Goal: Task Accomplishment & Management: Manage account settings

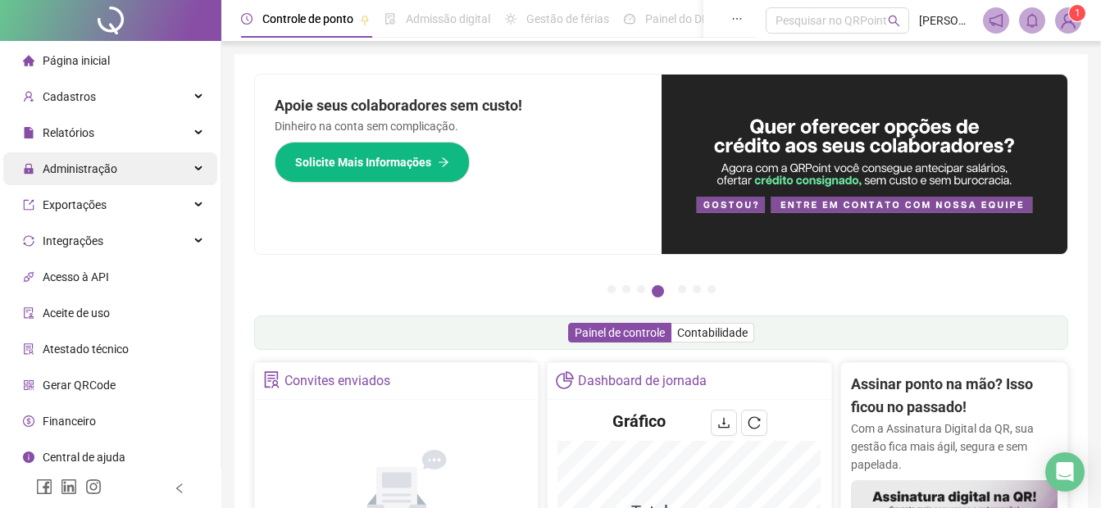
click at [61, 173] on span "Administração" at bounding box center [80, 168] width 75 height 13
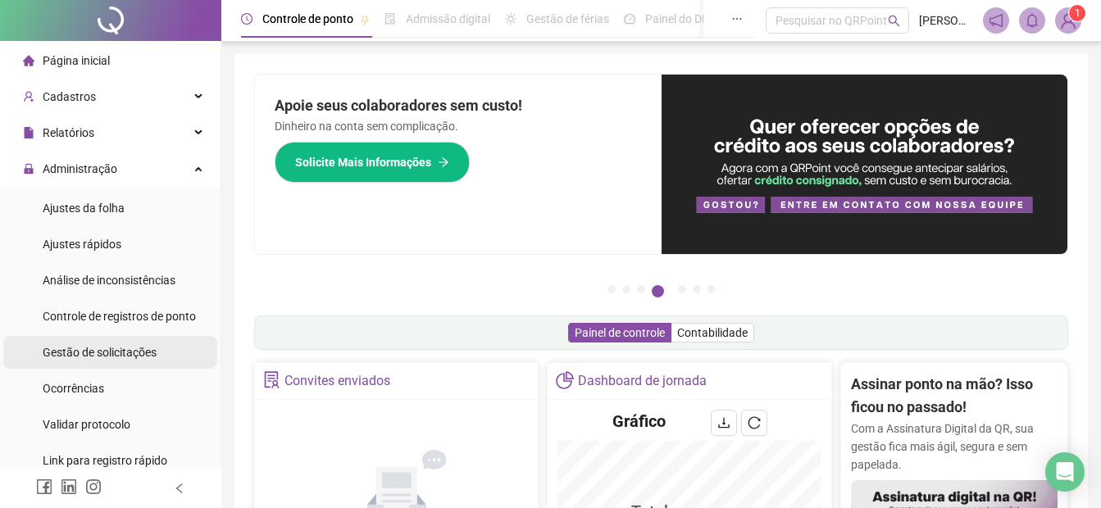
click at [82, 353] on span "Gestão de solicitações" at bounding box center [100, 352] width 114 height 13
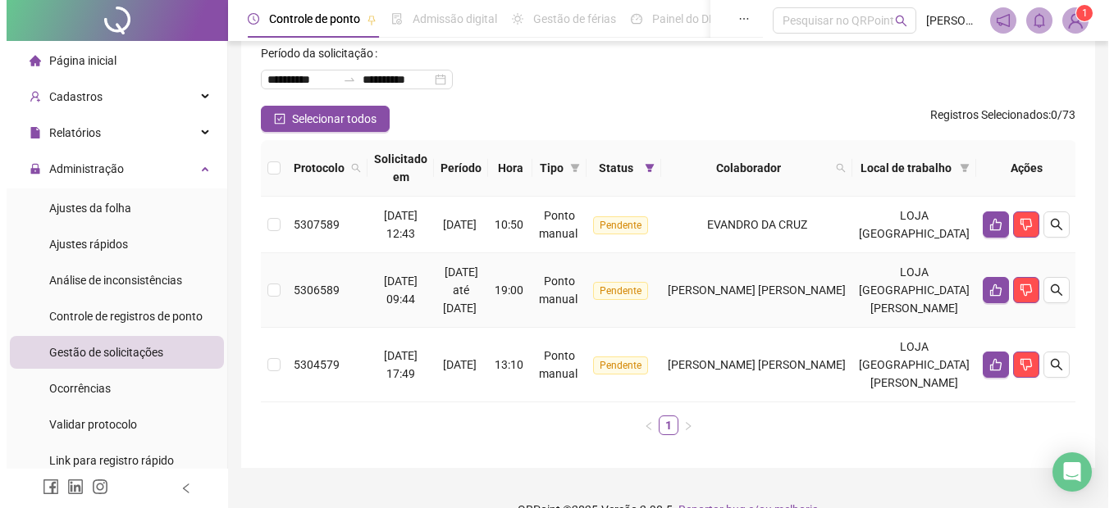
scroll to position [97, 0]
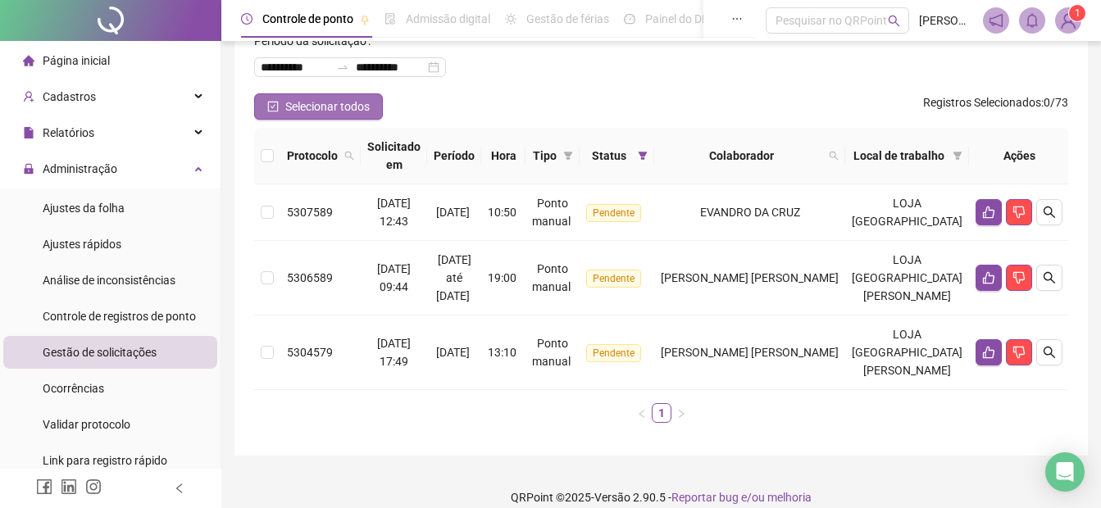
click at [303, 100] on span "Selecionar todos" at bounding box center [327, 107] width 84 height 18
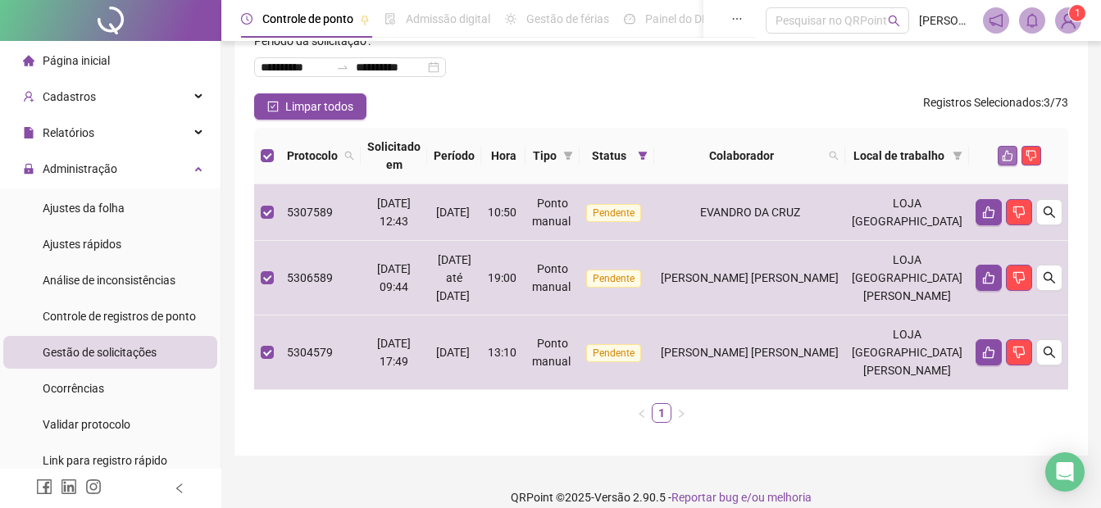
click at [1007, 157] on icon "like" at bounding box center [1007, 155] width 11 height 11
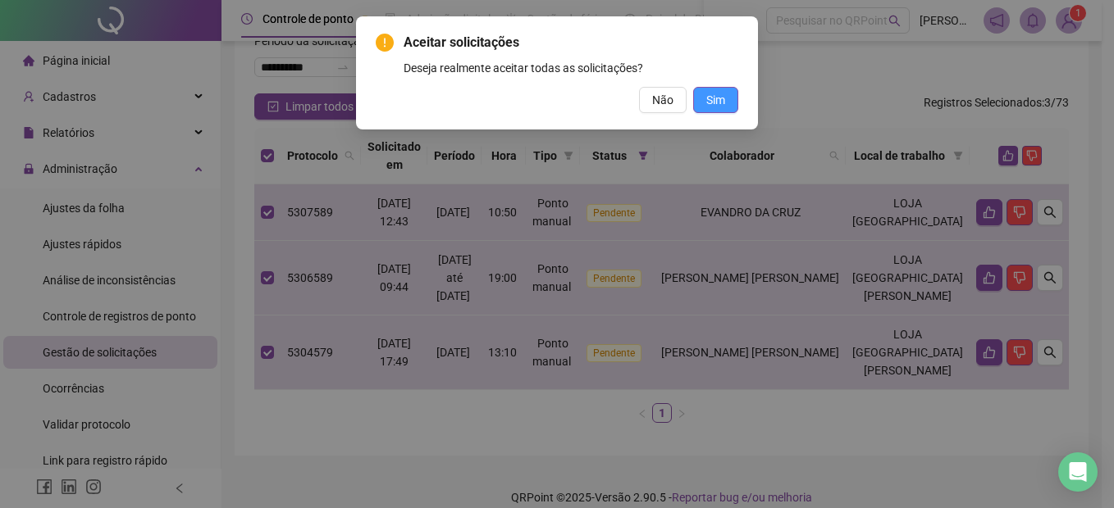
click at [705, 98] on button "Sim" at bounding box center [715, 100] width 45 height 26
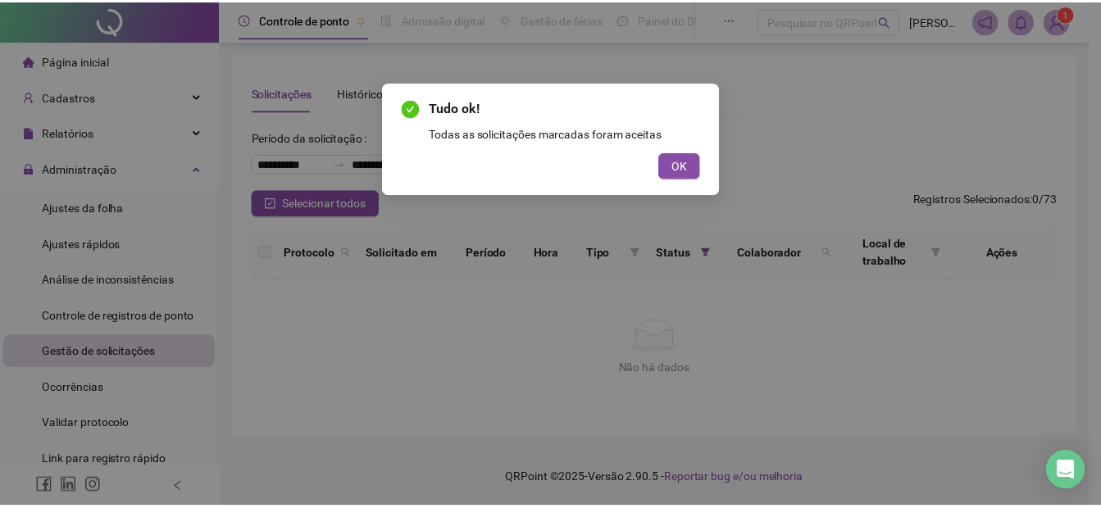
scroll to position [0, 0]
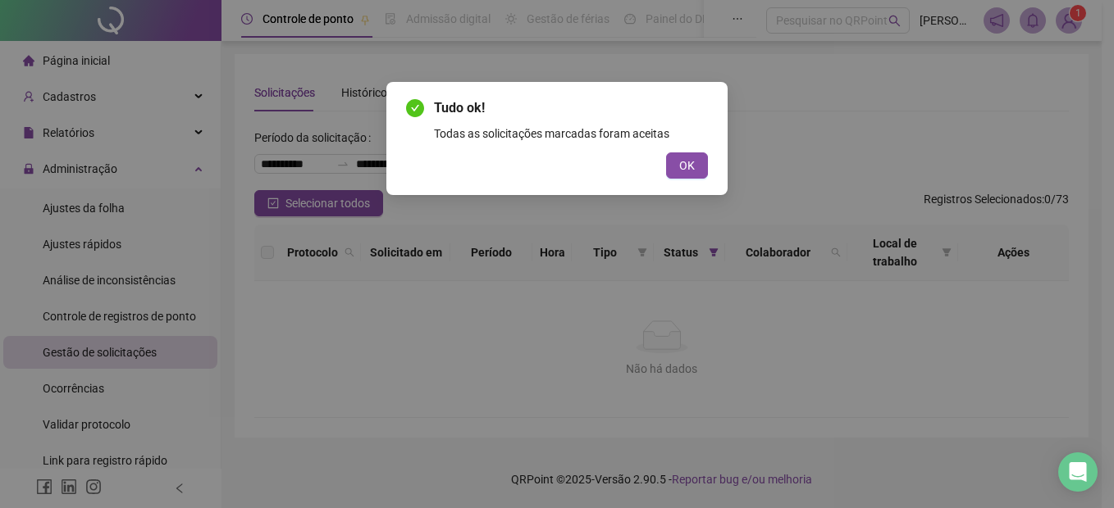
drag, startPoint x: 686, startPoint y: 156, endPoint x: 433, endPoint y: 2, distance: 295.9
click at [679, 152] on div "Tudo ok! Todas as solicitações marcadas foram aceitas OK" at bounding box center [557, 138] width 302 height 80
click at [700, 174] on button "OK" at bounding box center [687, 166] width 42 height 26
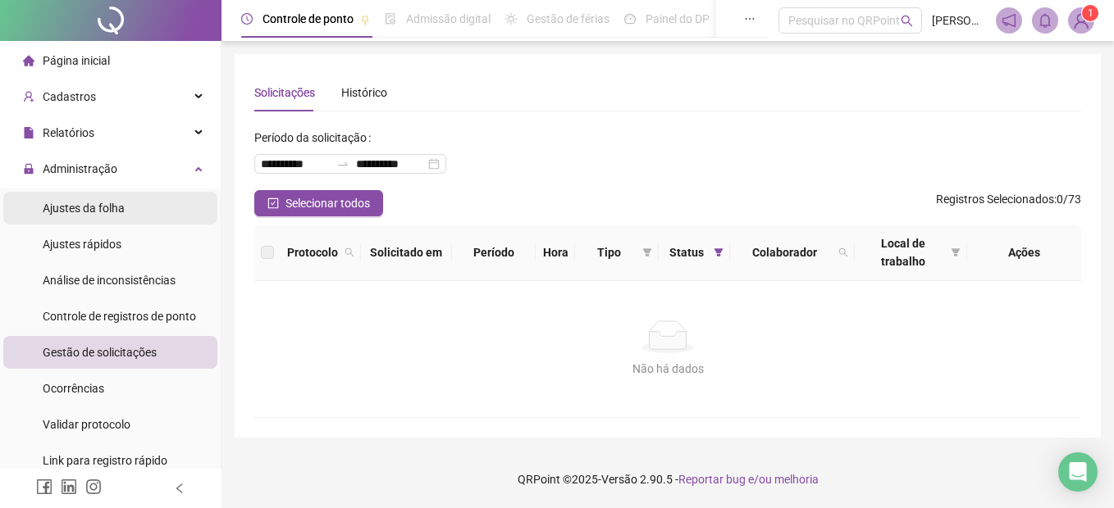
click at [62, 216] on div "Ajustes da folha" at bounding box center [84, 208] width 82 height 33
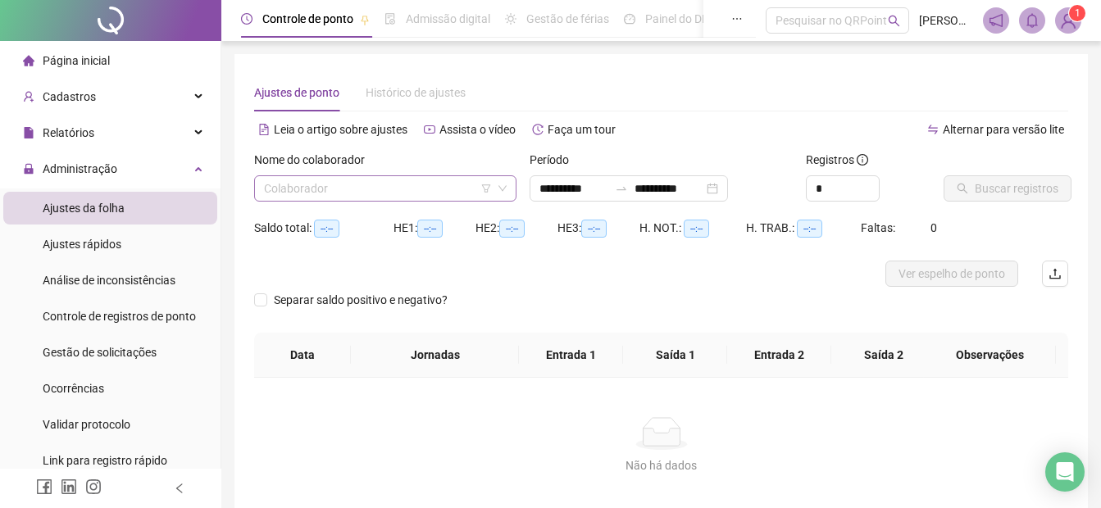
type input "**********"
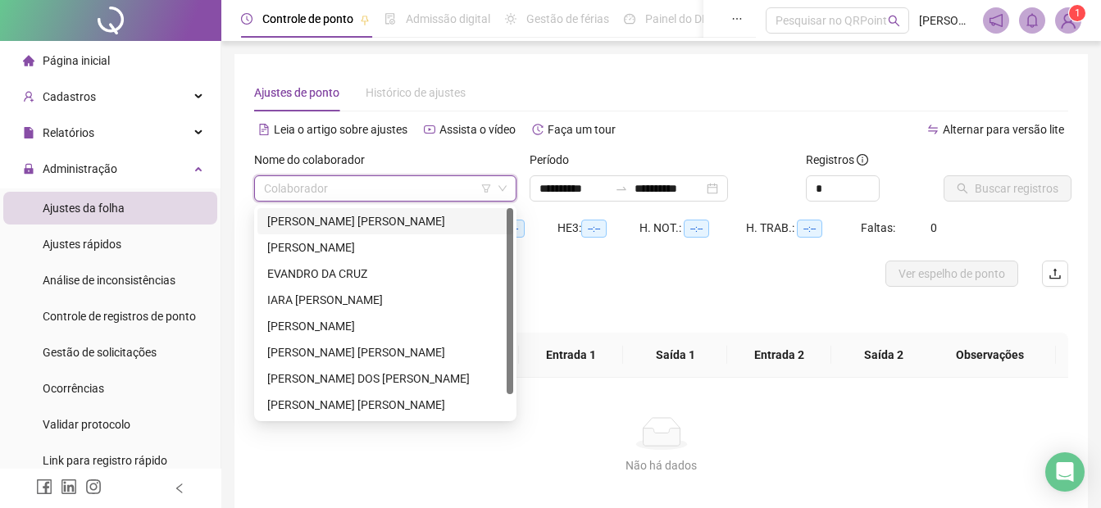
click at [333, 187] on input "search" at bounding box center [378, 188] width 228 height 25
click at [321, 271] on div "EVANDRO DA CRUZ" at bounding box center [385, 274] width 236 height 18
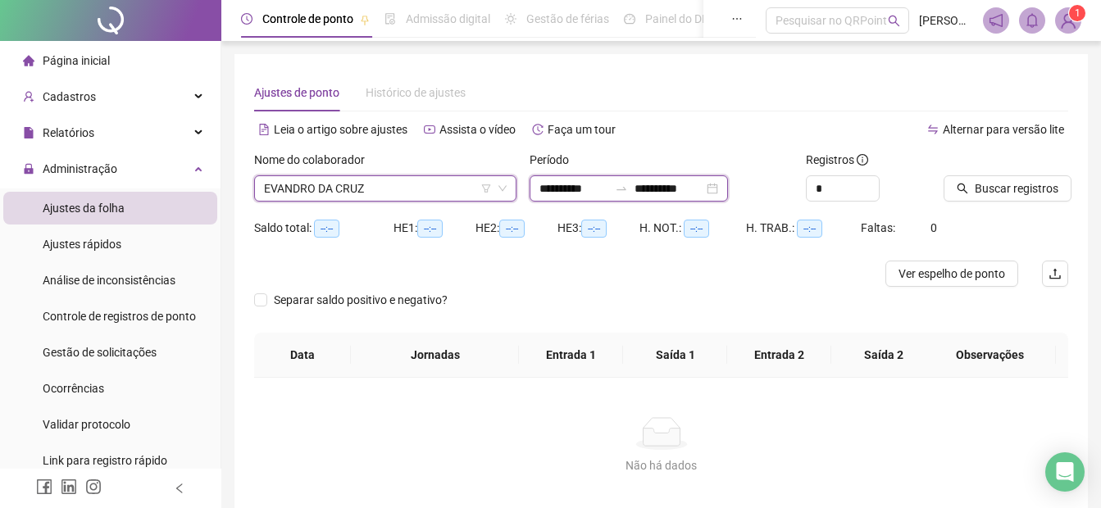
click at [548, 188] on input "**********" at bounding box center [574, 189] width 69 height 18
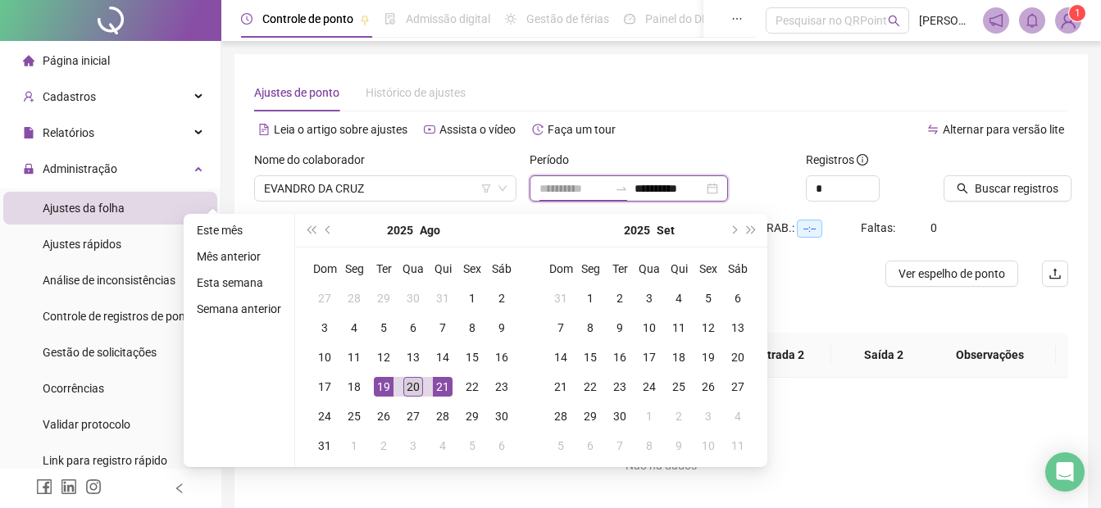
type input "**********"
click at [410, 387] on div "20" at bounding box center [414, 387] width 20 height 20
click at [411, 387] on div "20" at bounding box center [414, 387] width 20 height 20
type input "**********"
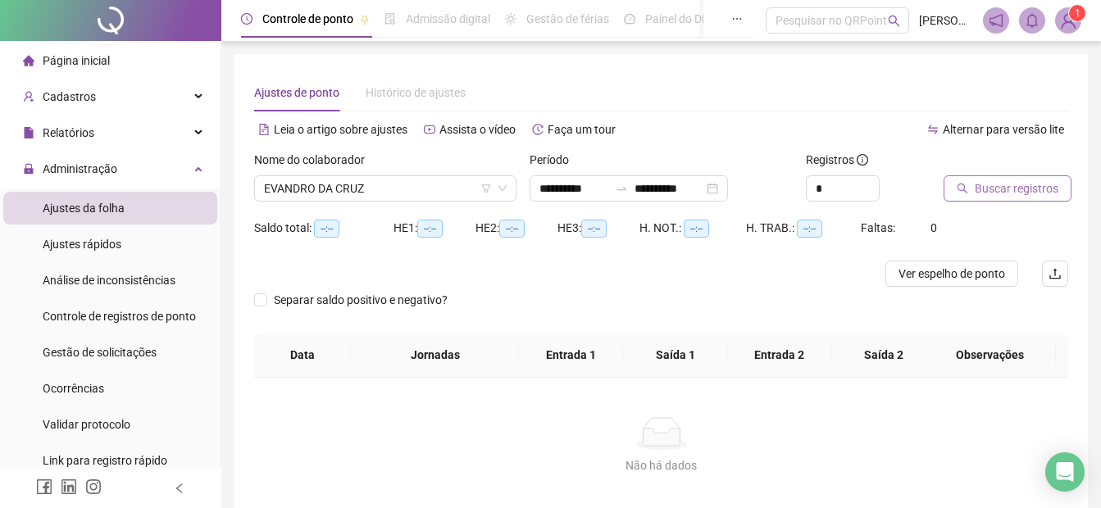
click at [973, 194] on button "Buscar registros" at bounding box center [1008, 189] width 128 height 26
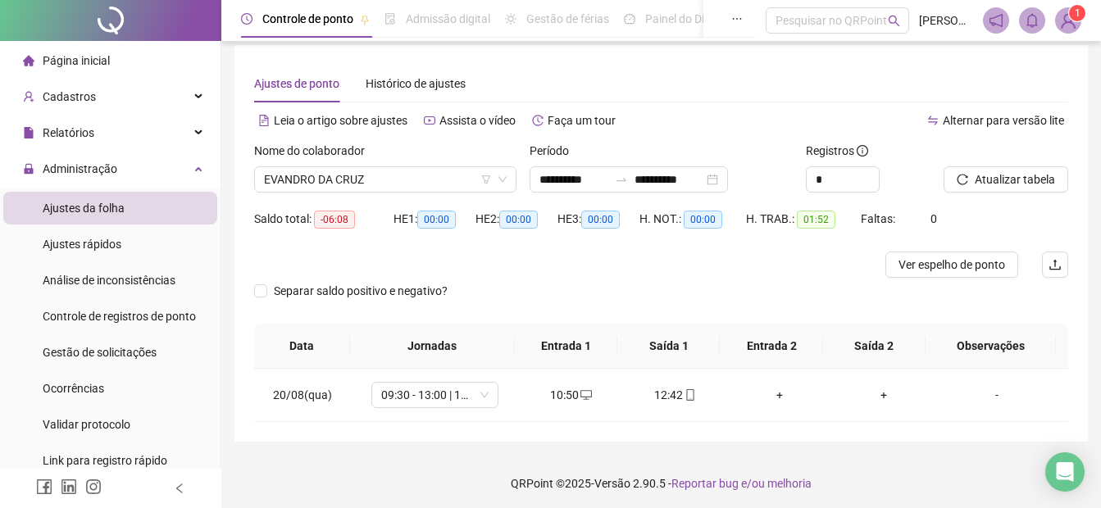
scroll to position [13, 0]
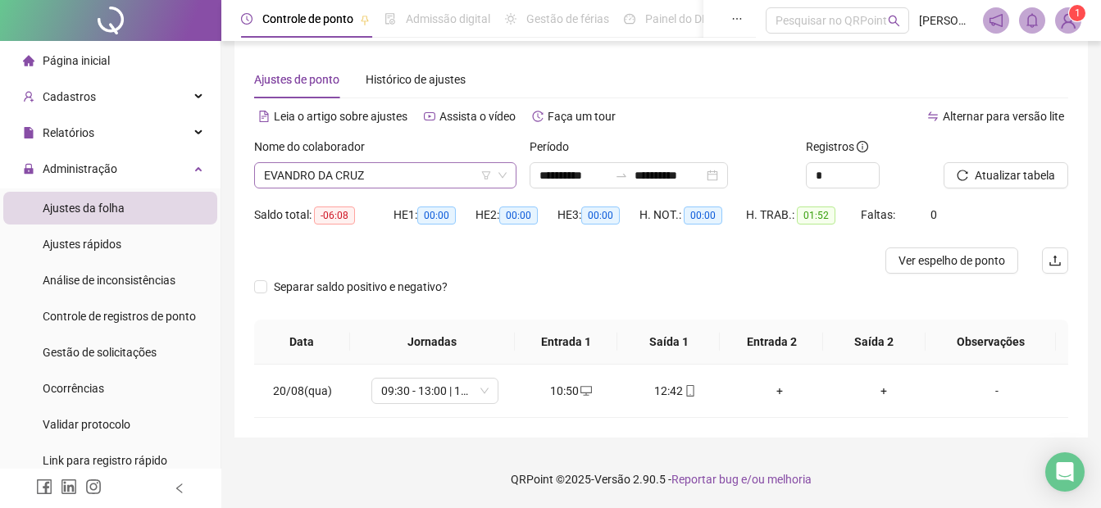
click at [402, 177] on span "EVANDRO DA CRUZ" at bounding box center [385, 175] width 243 height 25
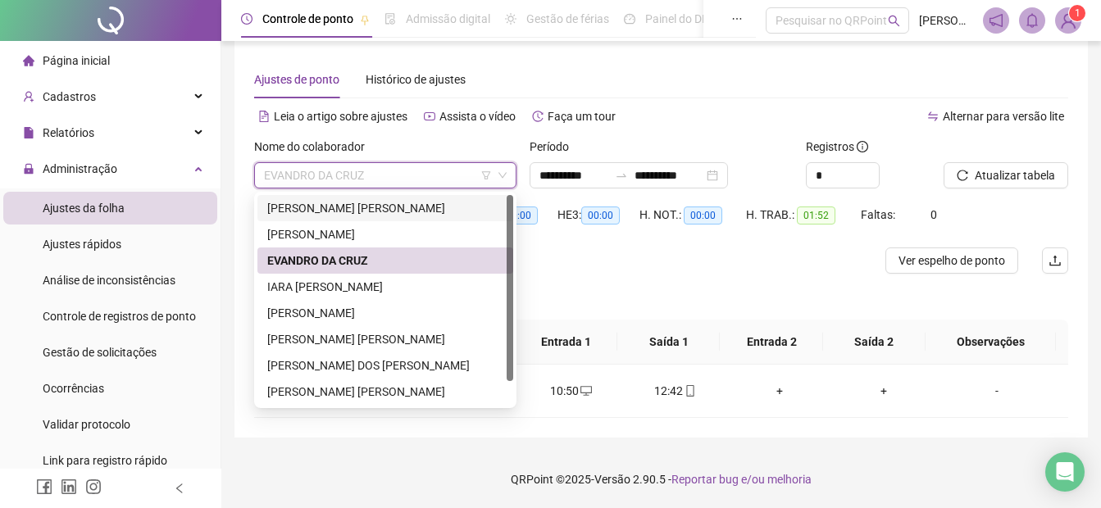
click at [337, 219] on div "[PERSON_NAME] [PERSON_NAME]" at bounding box center [386, 208] width 256 height 26
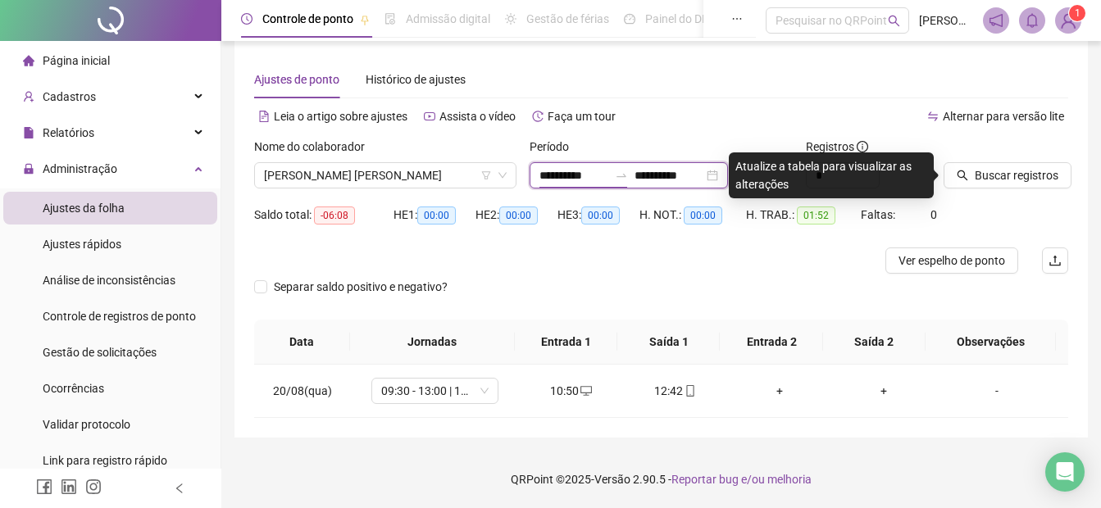
click at [540, 176] on input "**********" at bounding box center [574, 175] width 69 height 18
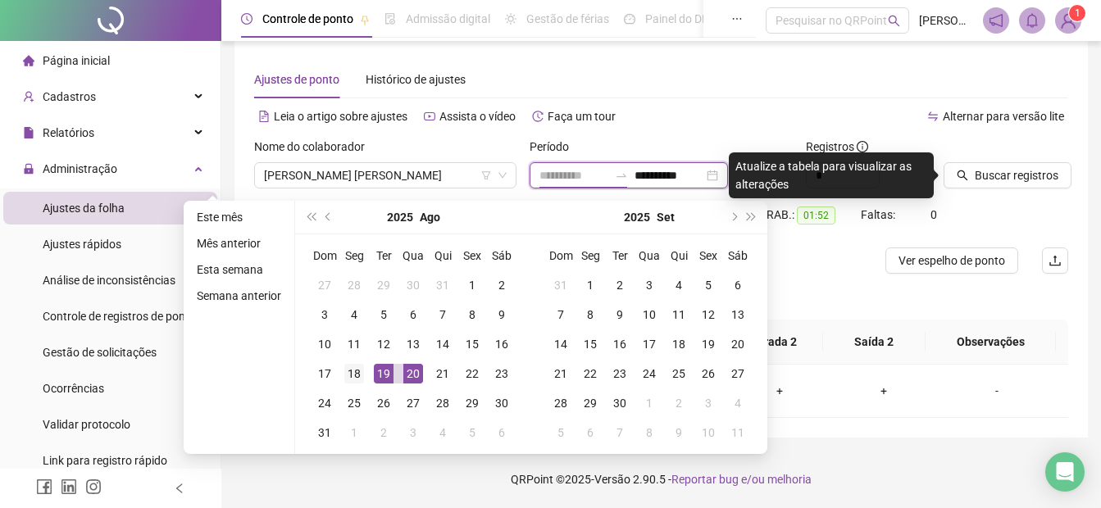
type input "**********"
click at [349, 374] on div "18" at bounding box center [354, 374] width 20 height 20
type input "**********"
click at [419, 369] on div "20" at bounding box center [414, 374] width 20 height 20
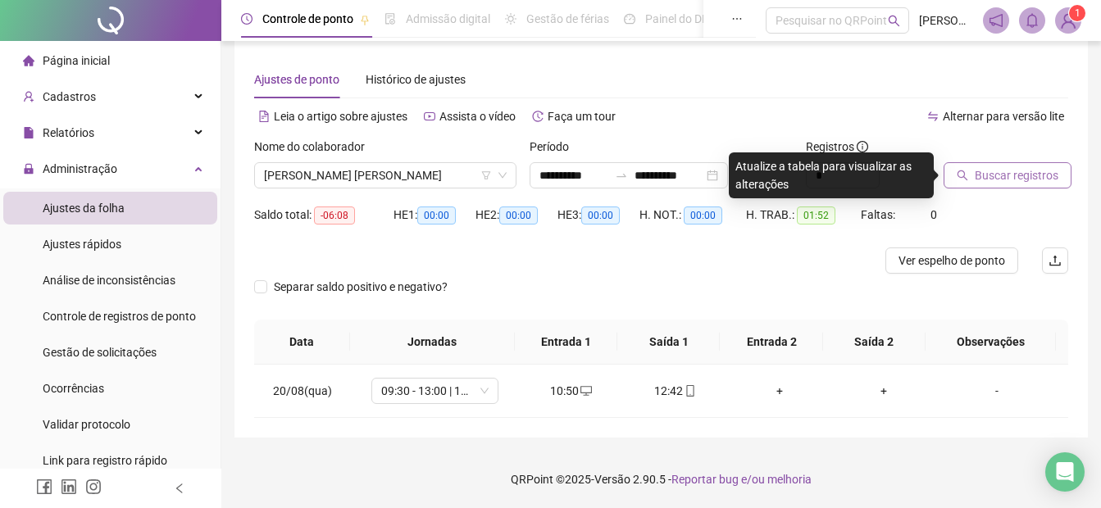
click at [980, 185] on button "Buscar registros" at bounding box center [1008, 175] width 128 height 26
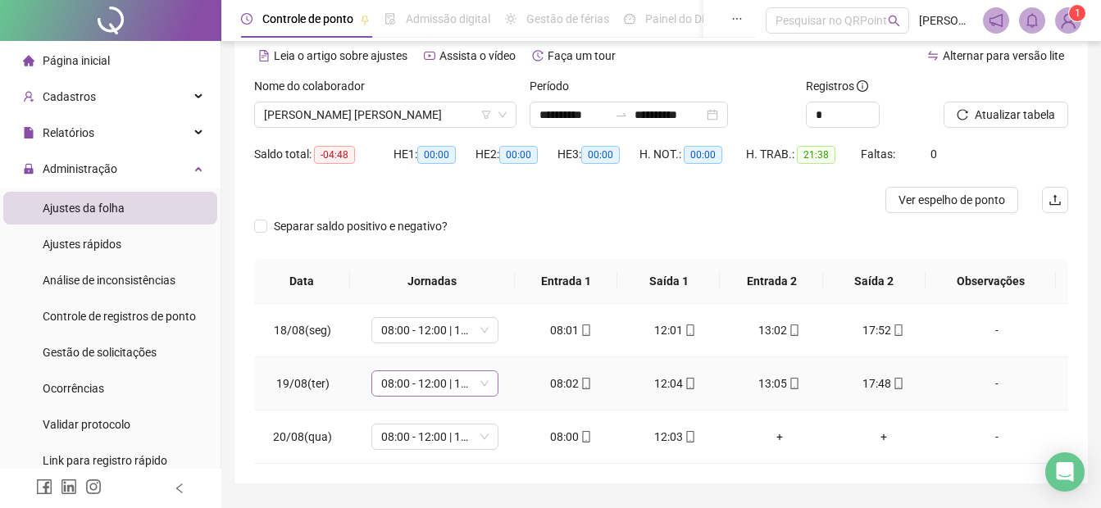
scroll to position [120, 0]
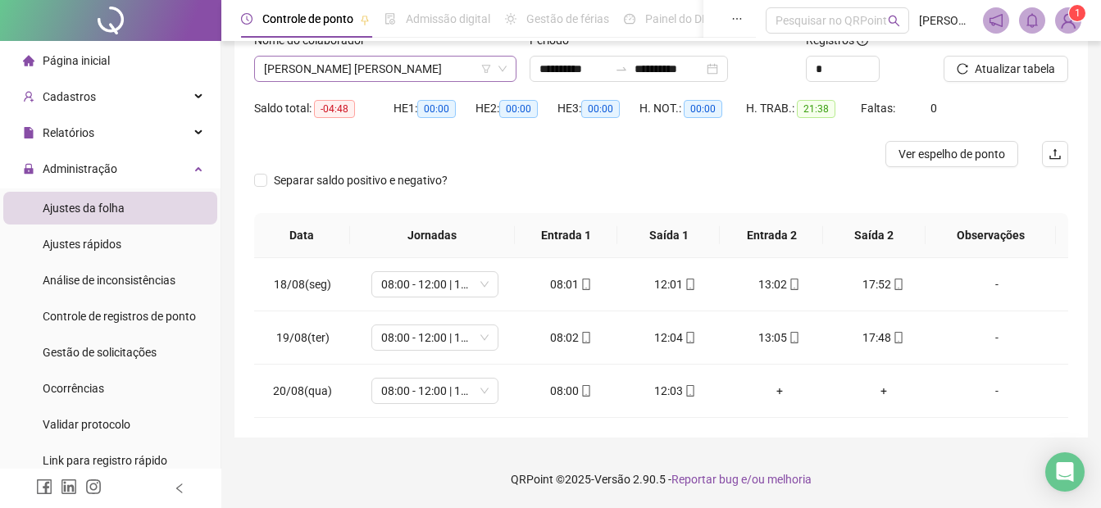
click at [341, 70] on span "[PERSON_NAME] [PERSON_NAME]" at bounding box center [385, 69] width 243 height 25
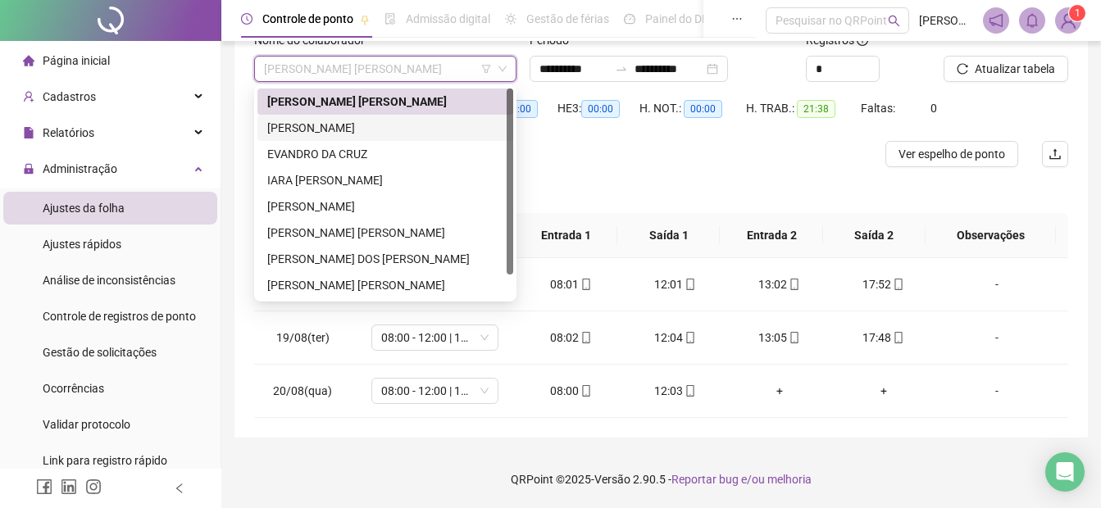
click at [280, 129] on div "[PERSON_NAME]" at bounding box center [385, 128] width 236 height 18
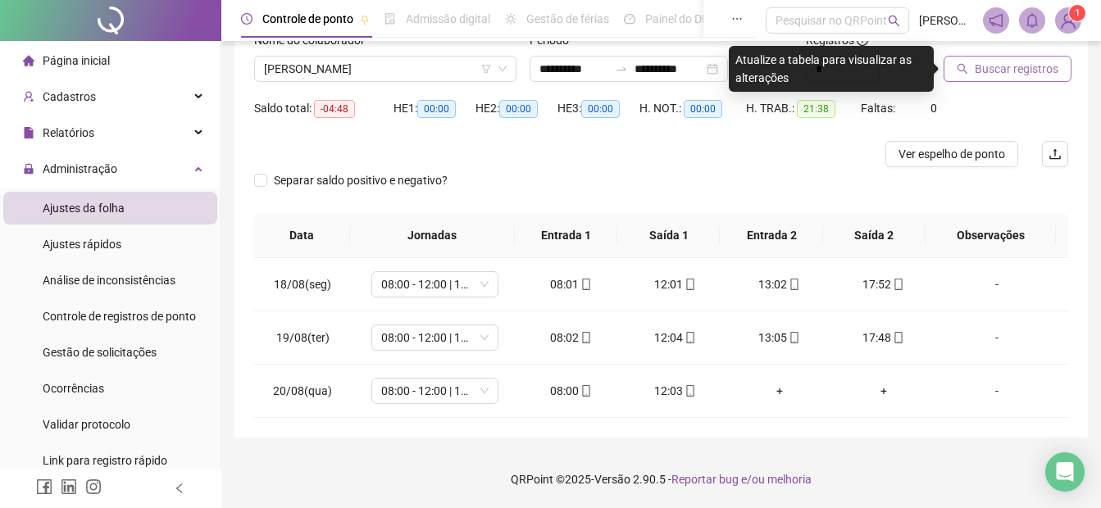
click at [1026, 63] on span "Buscar registros" at bounding box center [1017, 69] width 84 height 18
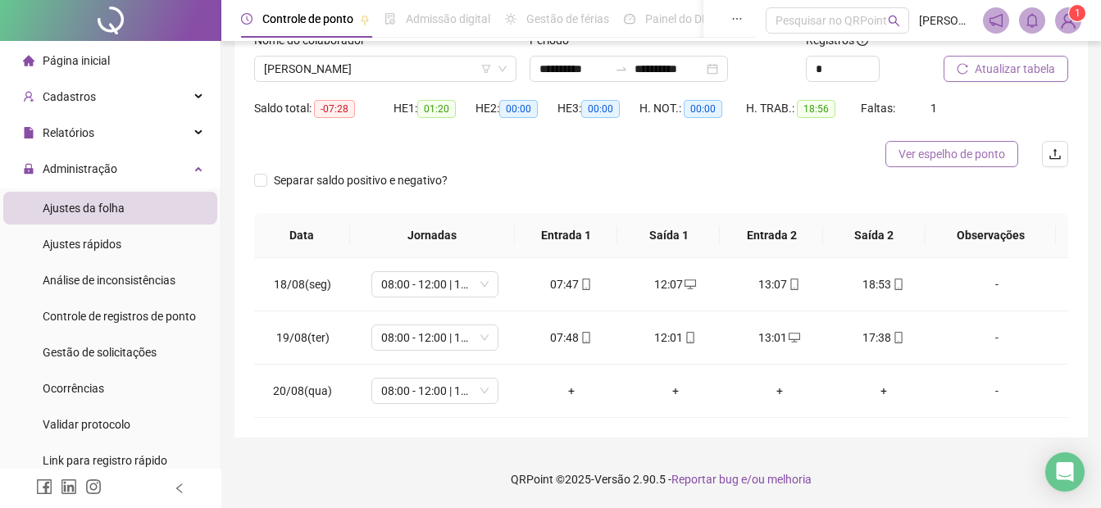
click at [988, 149] on span "Ver espelho de ponto" at bounding box center [952, 154] width 107 height 18
click at [299, 67] on span "[PERSON_NAME]" at bounding box center [385, 69] width 243 height 25
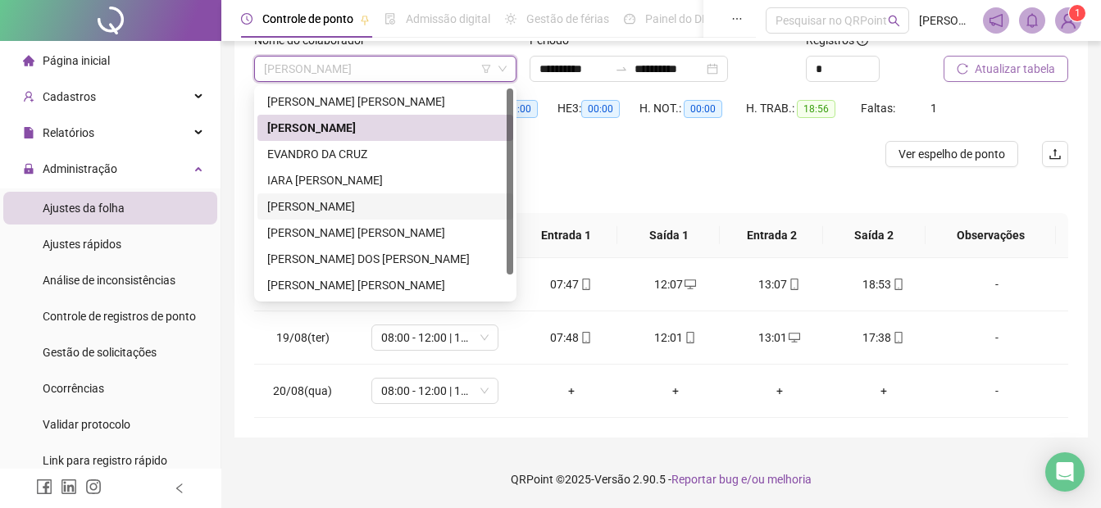
click at [297, 206] on div "[PERSON_NAME]" at bounding box center [385, 207] width 236 height 18
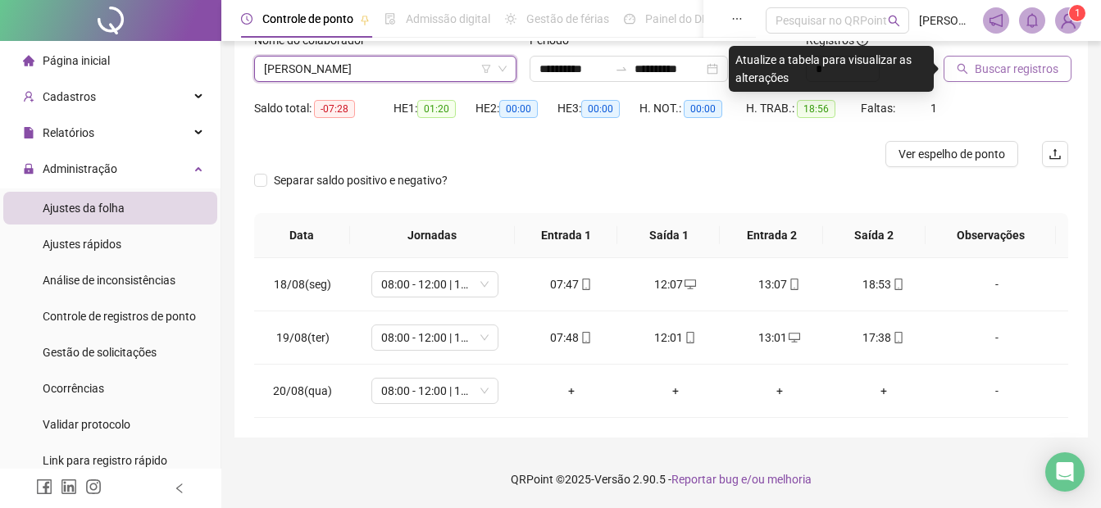
click at [1034, 75] on span "Buscar registros" at bounding box center [1017, 69] width 84 height 18
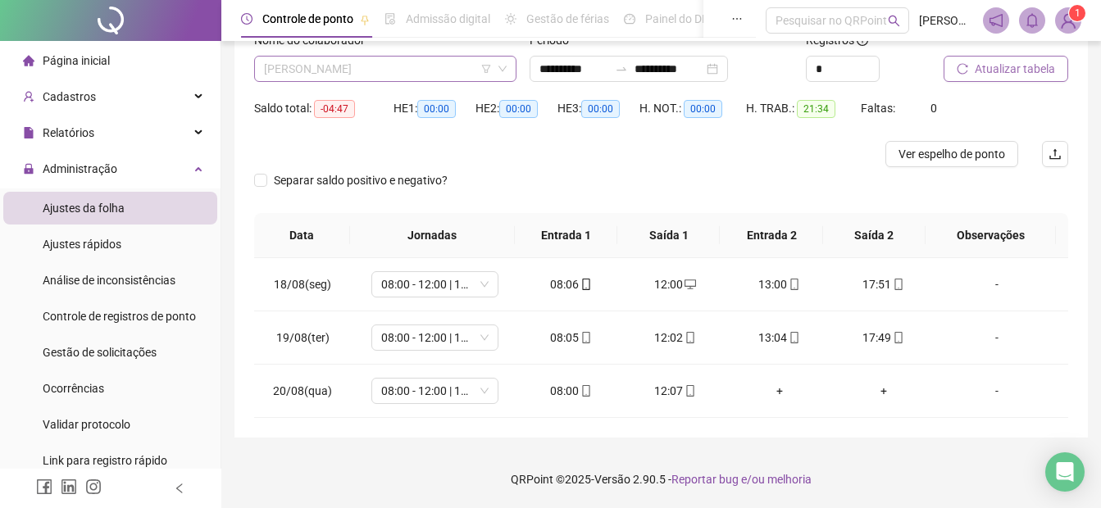
click at [394, 66] on span "[PERSON_NAME]" at bounding box center [385, 69] width 243 height 25
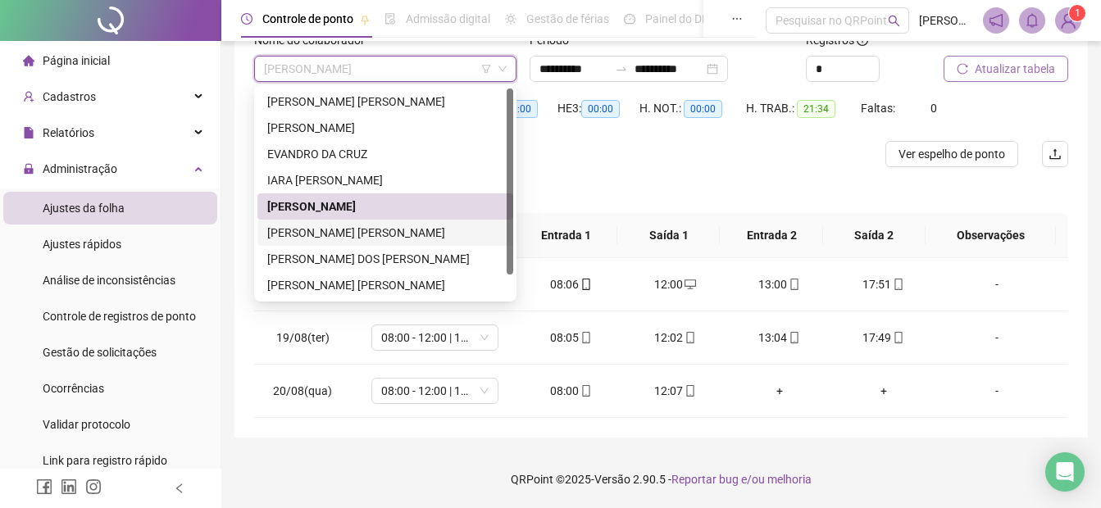
click at [353, 235] on div "[PERSON_NAME] [PERSON_NAME]" at bounding box center [385, 233] width 236 height 18
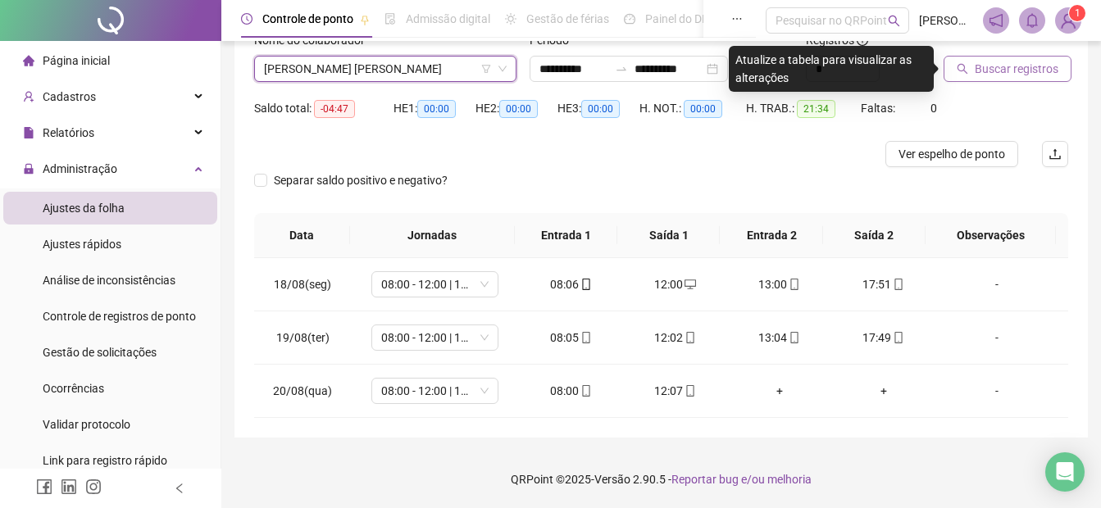
click at [999, 73] on span "Buscar registros" at bounding box center [1017, 69] width 84 height 18
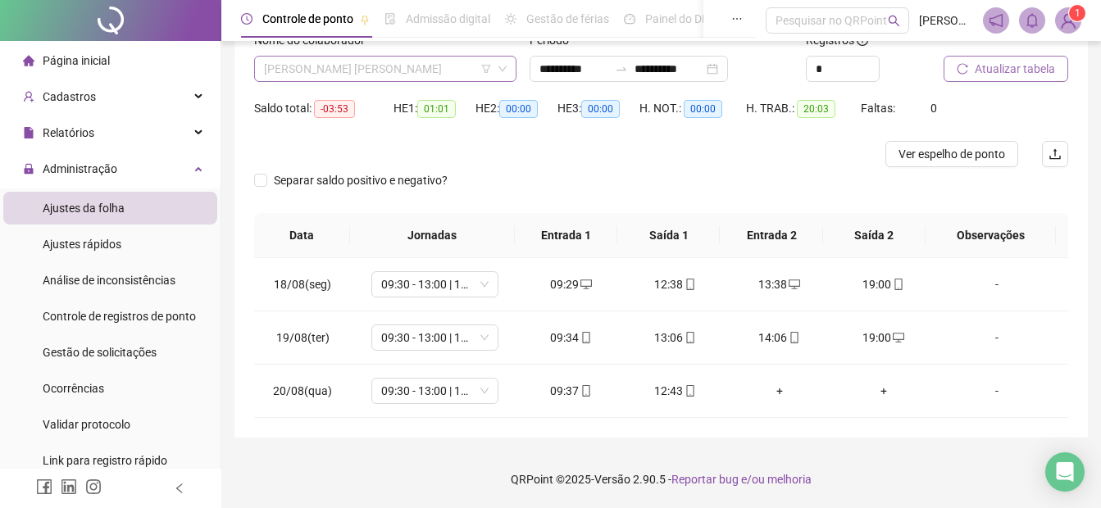
click at [317, 71] on span "[PERSON_NAME] [PERSON_NAME]" at bounding box center [385, 69] width 243 height 25
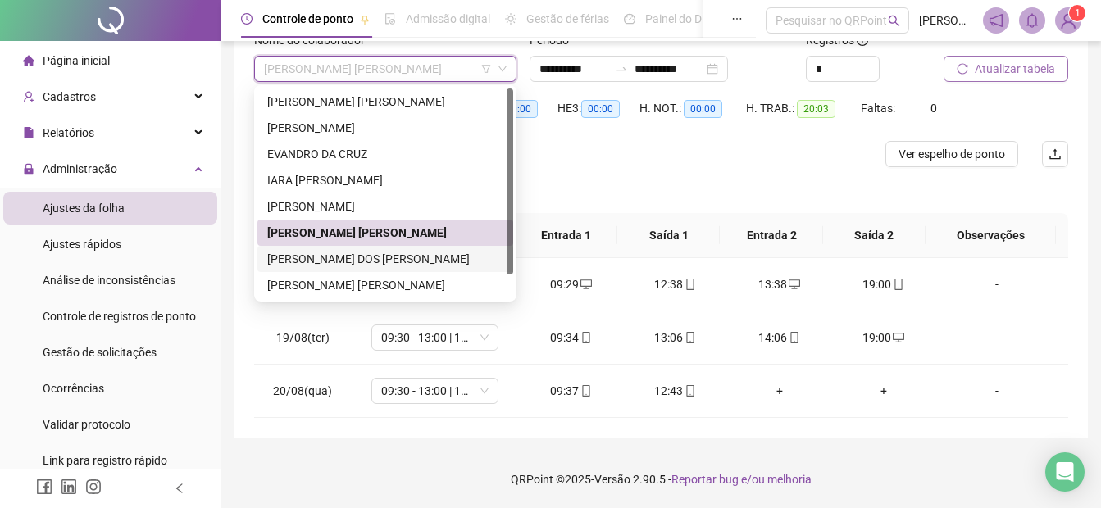
click at [303, 258] on div "[PERSON_NAME] DOS [PERSON_NAME]" at bounding box center [385, 259] width 236 height 18
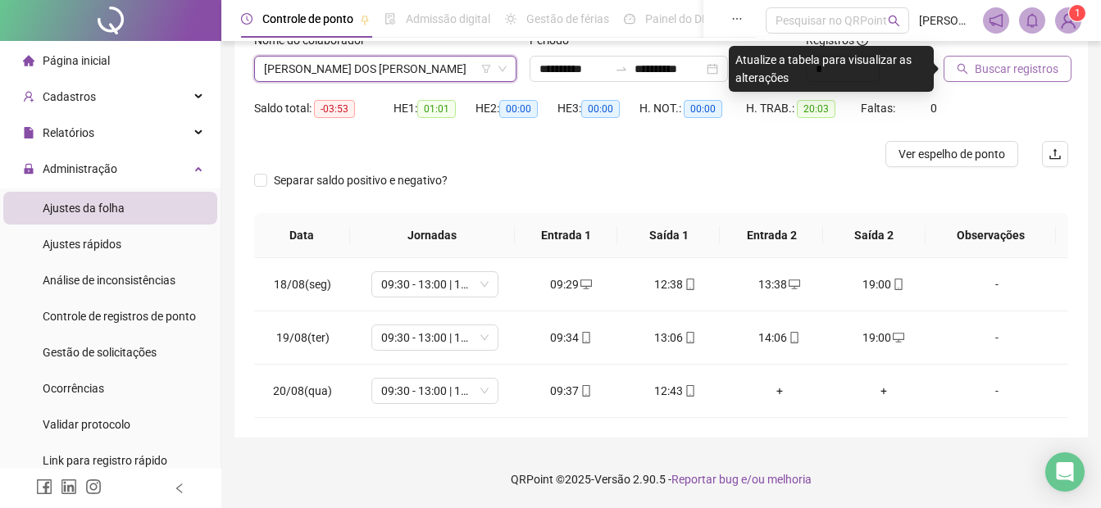
click at [1013, 65] on span "Buscar registros" at bounding box center [1017, 69] width 84 height 18
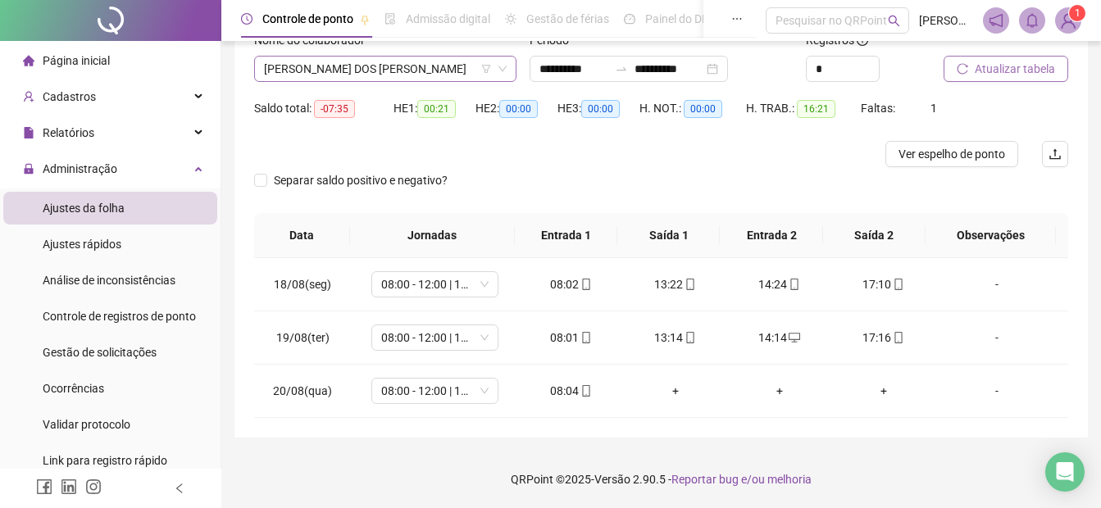
click at [276, 66] on span "[PERSON_NAME] DOS [PERSON_NAME]" at bounding box center [385, 69] width 243 height 25
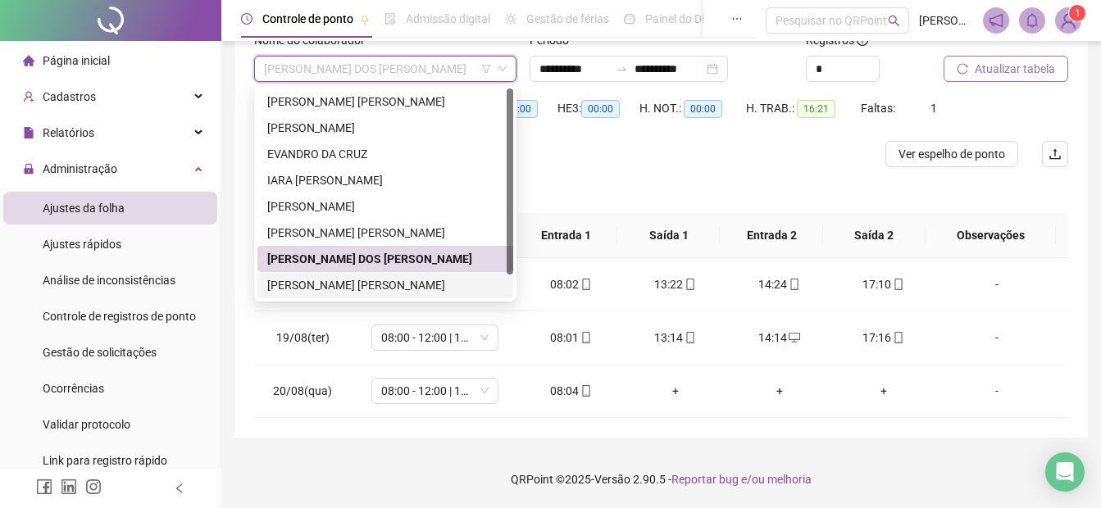
click at [294, 290] on div "[PERSON_NAME] [PERSON_NAME]" at bounding box center [385, 285] width 236 height 18
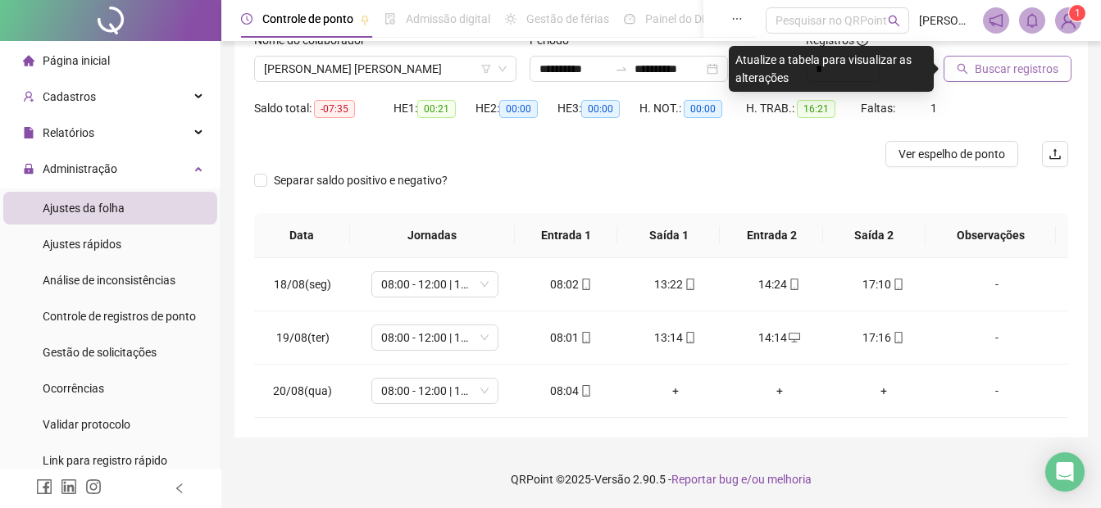
click at [1010, 75] on span "Buscar registros" at bounding box center [1017, 69] width 84 height 18
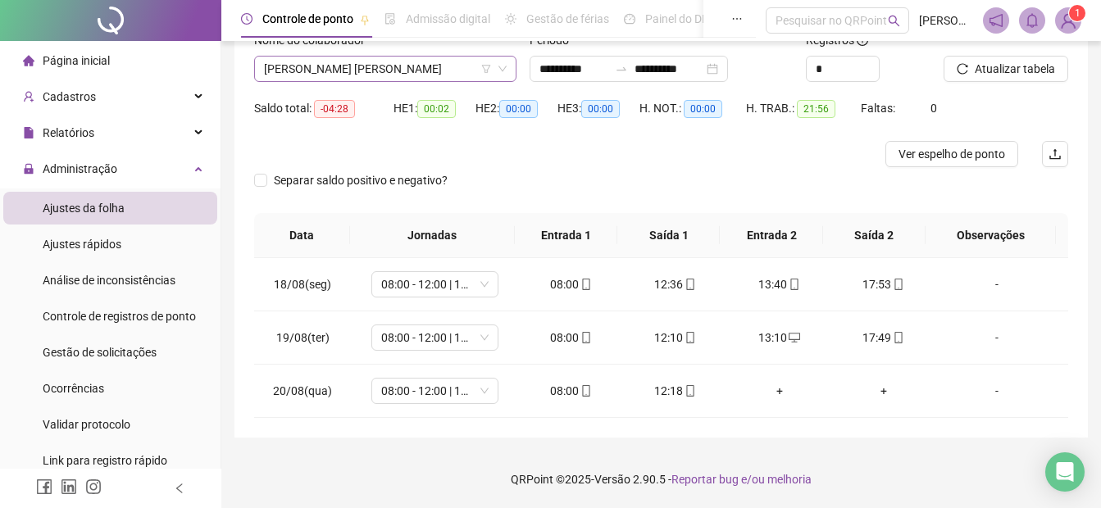
click at [362, 70] on span "[PERSON_NAME] [PERSON_NAME]" at bounding box center [385, 69] width 243 height 25
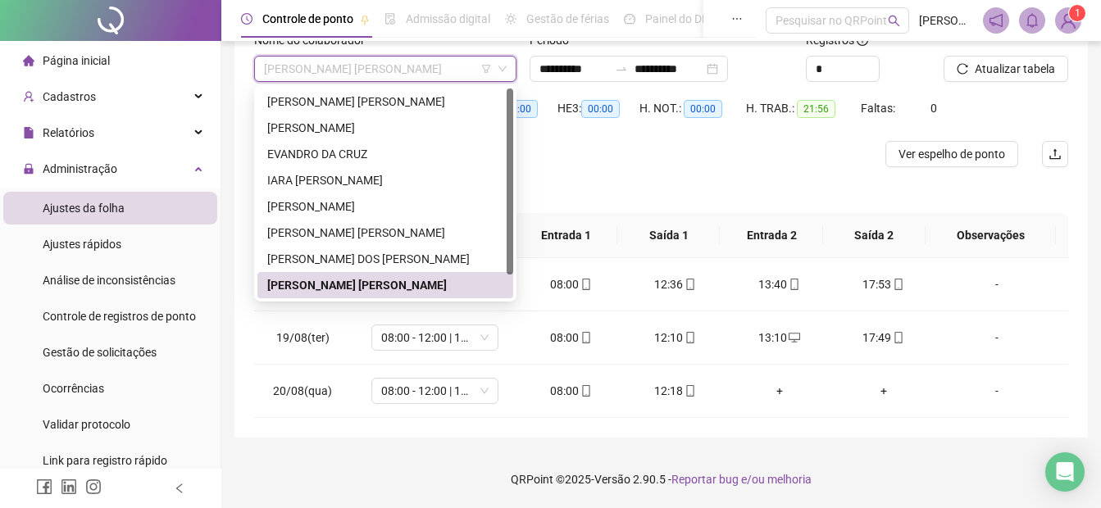
scroll to position [26, 0]
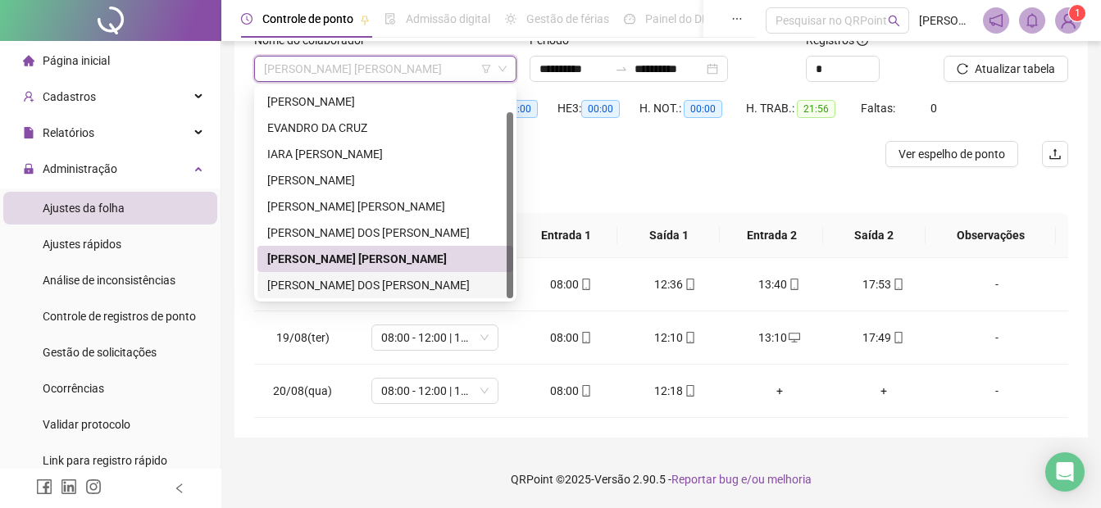
click at [312, 289] on div "[PERSON_NAME] DOS [PERSON_NAME]" at bounding box center [385, 285] width 236 height 18
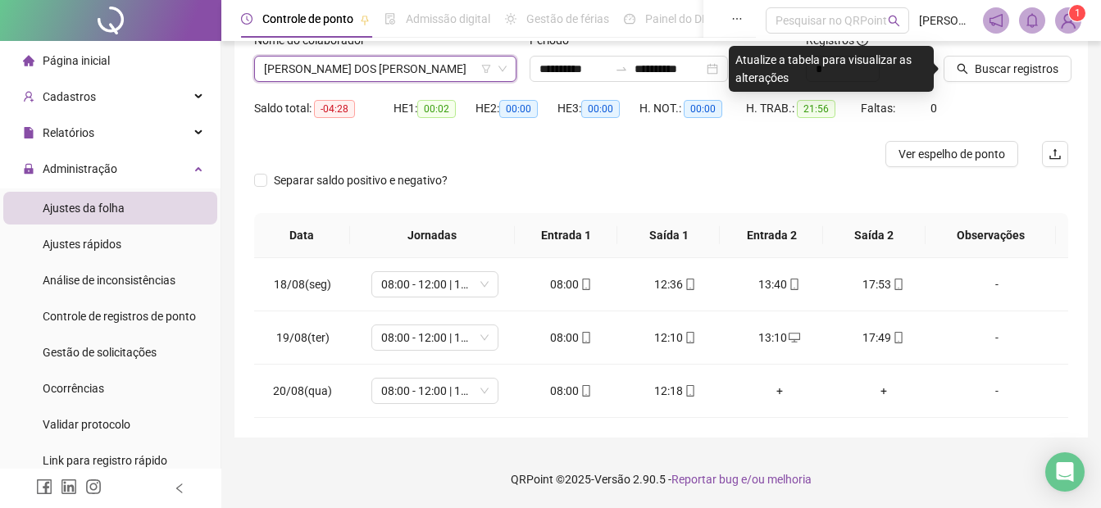
click at [977, 82] on div "Buscar registros" at bounding box center [1006, 63] width 138 height 64
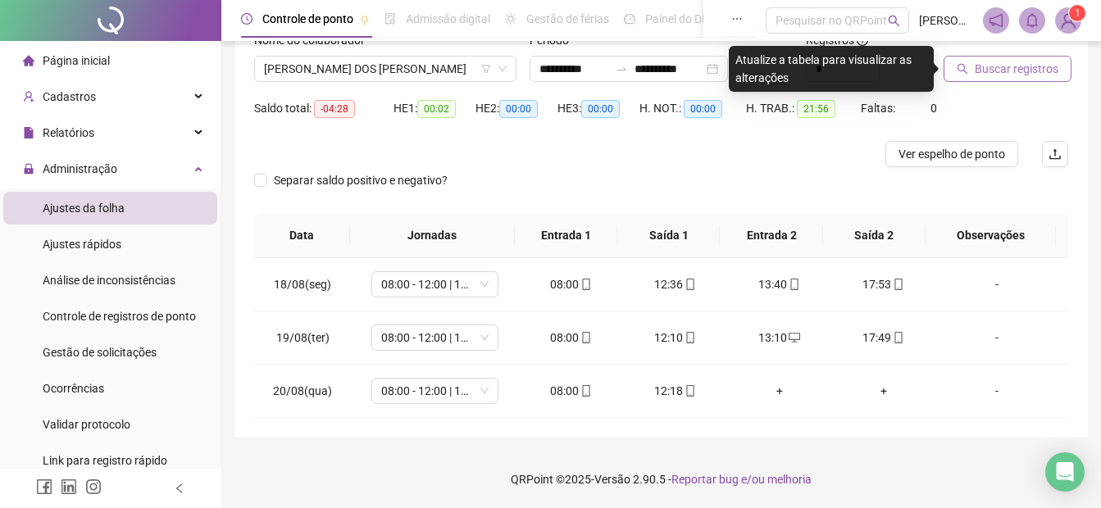
click at [981, 74] on span "Buscar registros" at bounding box center [1017, 69] width 84 height 18
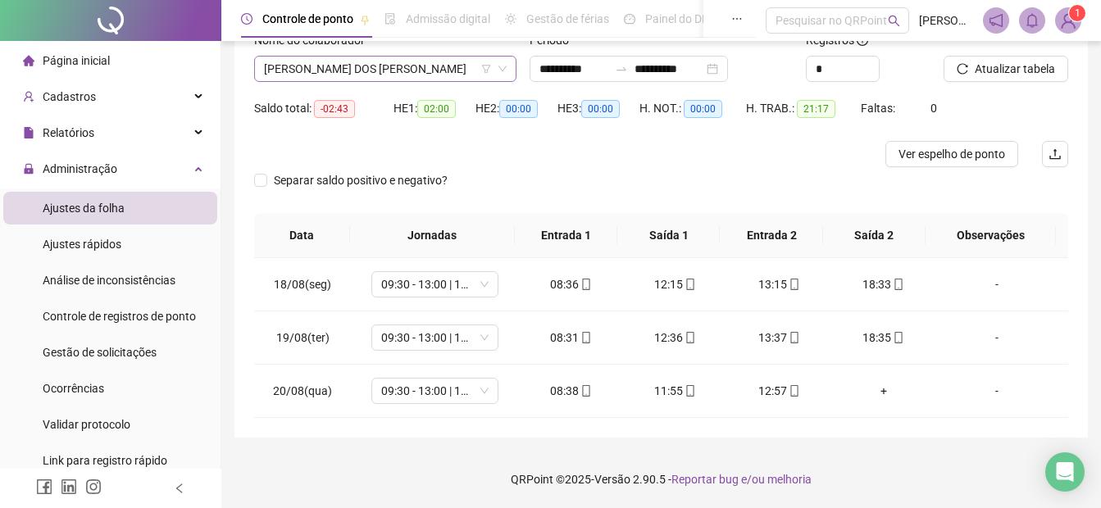
click at [335, 70] on span "[PERSON_NAME] DOS [PERSON_NAME]" at bounding box center [385, 69] width 243 height 25
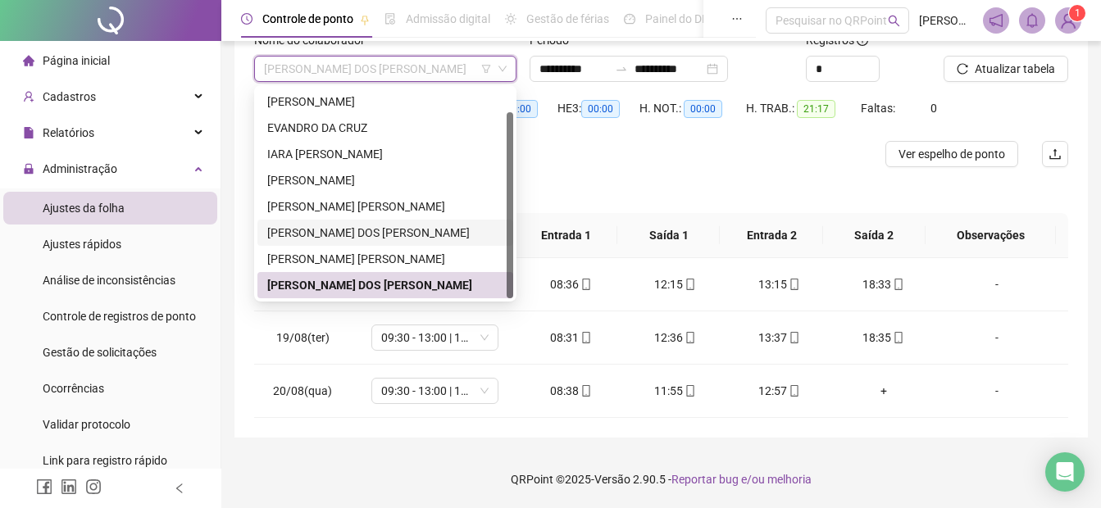
click at [313, 237] on div "[PERSON_NAME] DOS [PERSON_NAME]" at bounding box center [385, 233] width 236 height 18
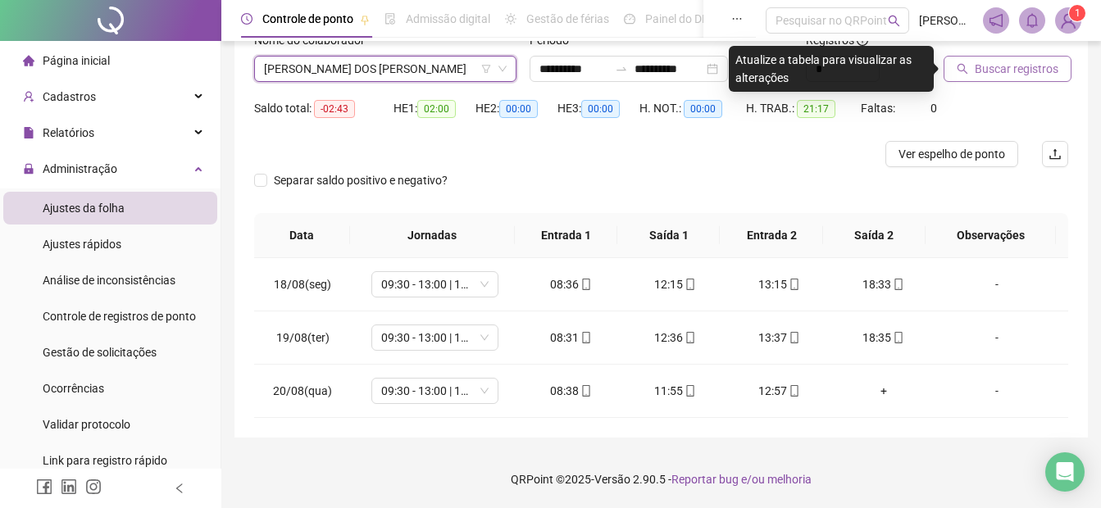
click at [992, 70] on span "Buscar registros" at bounding box center [1017, 69] width 84 height 18
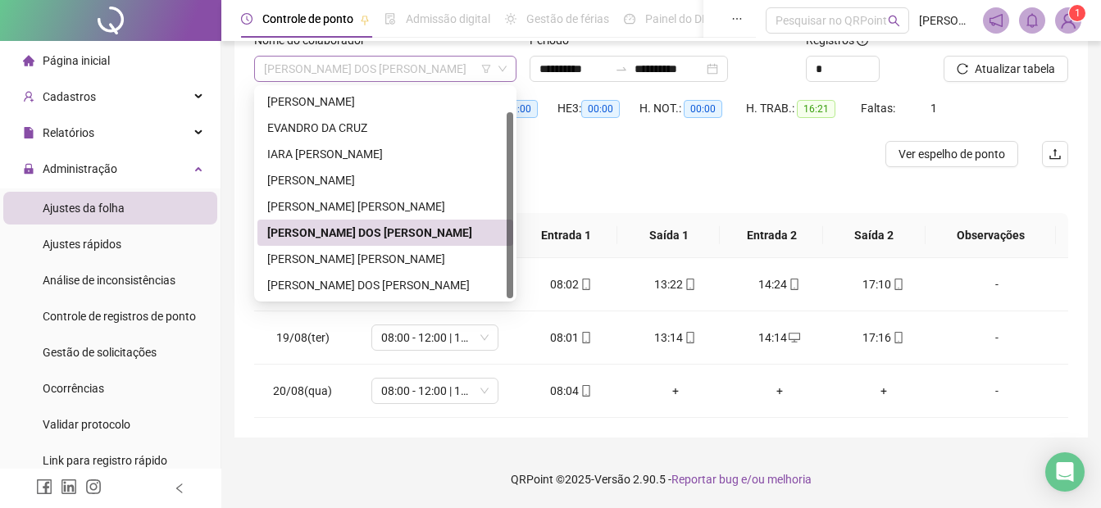
click at [359, 72] on span "[PERSON_NAME] DOS [PERSON_NAME]" at bounding box center [385, 69] width 243 height 25
click at [308, 210] on div "[PERSON_NAME] [PERSON_NAME]" at bounding box center [385, 207] width 236 height 18
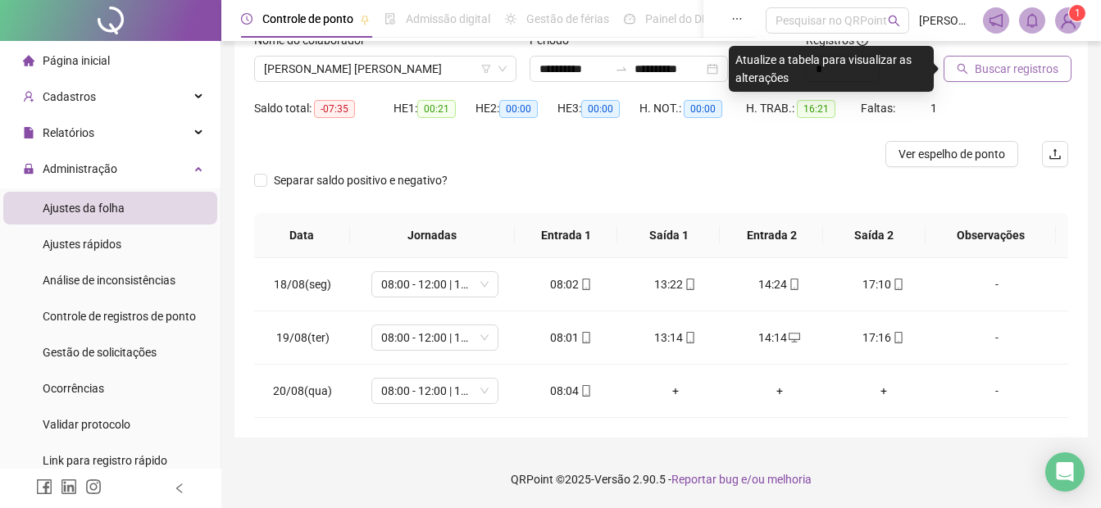
click at [1013, 67] on span "Buscar registros" at bounding box center [1017, 69] width 84 height 18
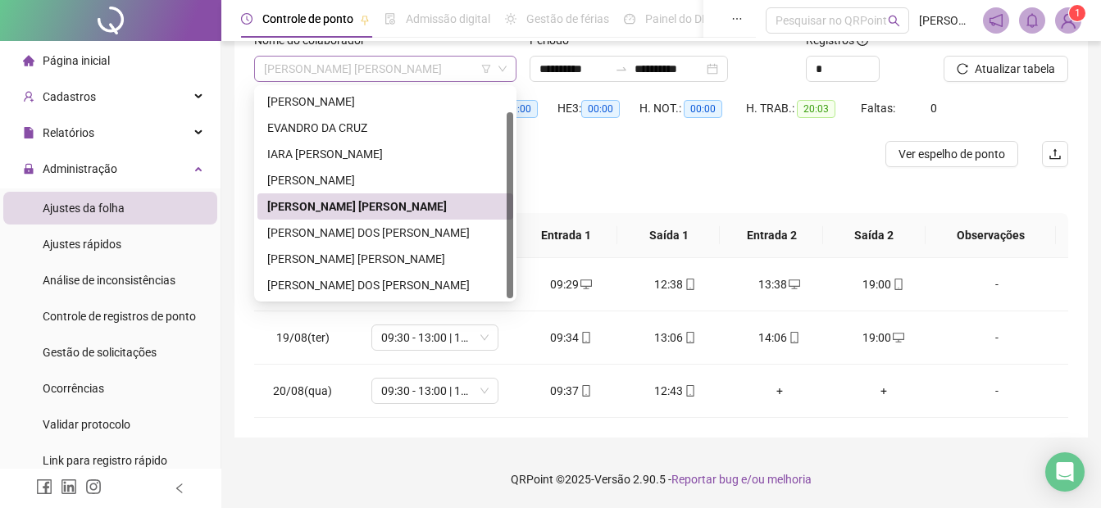
click at [358, 76] on span "[PERSON_NAME] [PERSON_NAME]" at bounding box center [385, 69] width 243 height 25
click at [322, 174] on div "[PERSON_NAME]" at bounding box center [385, 180] width 236 height 18
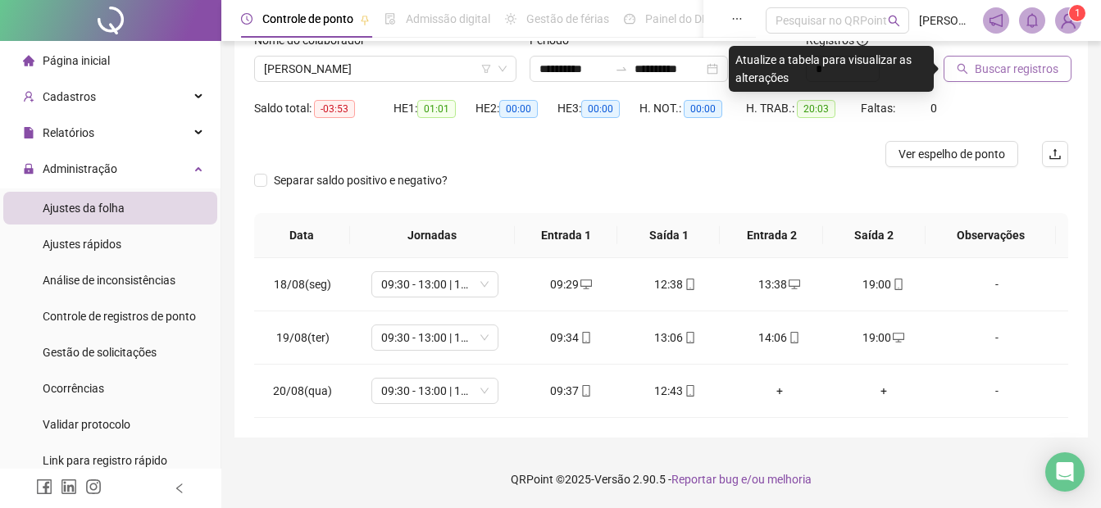
click at [1025, 71] on span "Buscar registros" at bounding box center [1017, 69] width 84 height 18
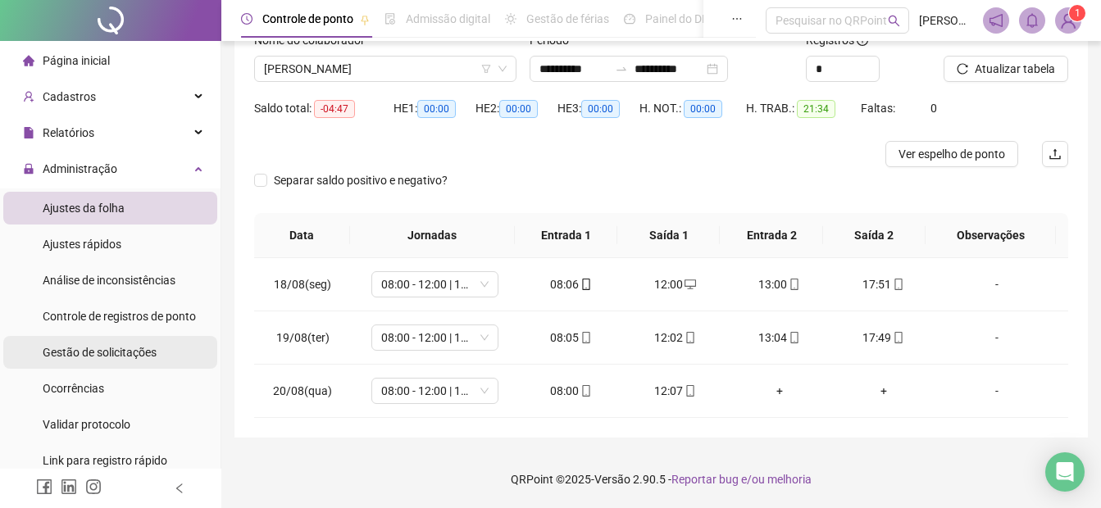
click at [137, 356] on span "Gestão de solicitações" at bounding box center [100, 352] width 114 height 13
